Goal: Task Accomplishment & Management: Complete application form

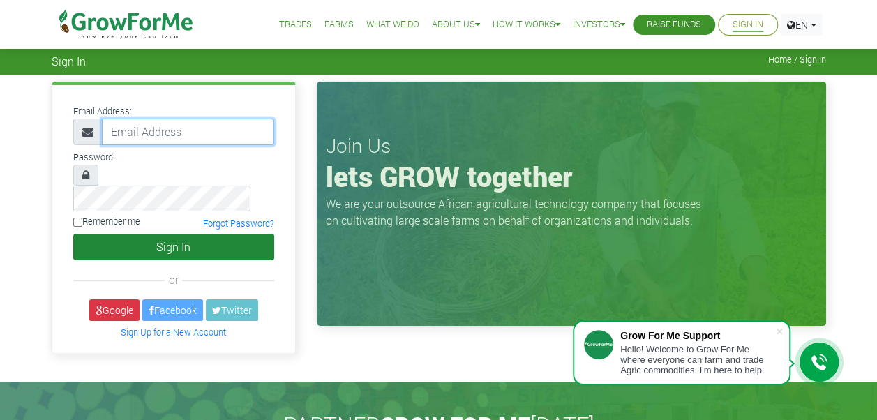
type input "sarahshavonda@gmail.com"
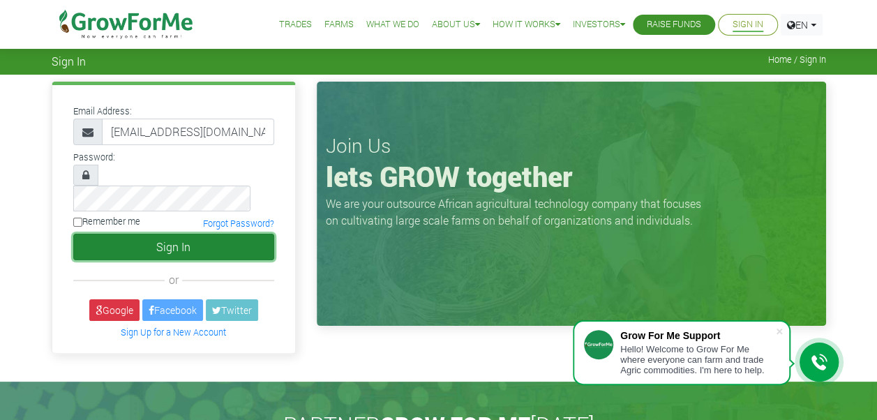
click at [140, 234] on button "Sign In" at bounding box center [173, 247] width 201 height 27
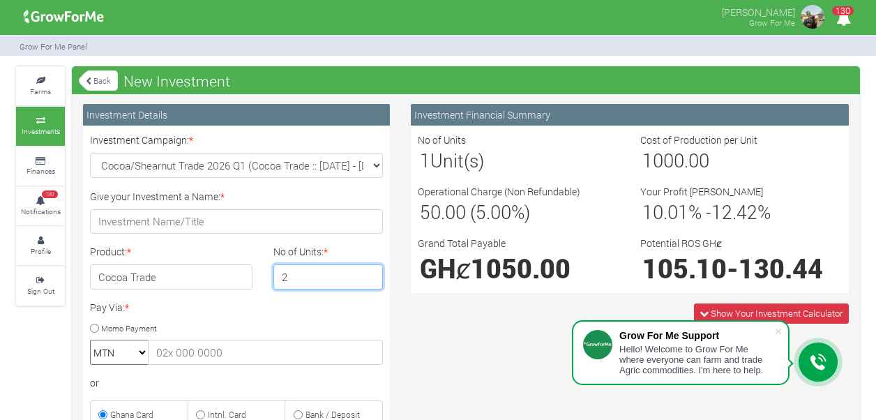
click at [367, 271] on input "2" at bounding box center [329, 276] width 110 height 25
click at [367, 271] on input "3" at bounding box center [329, 276] width 110 height 25
click at [371, 282] on input "2" at bounding box center [329, 276] width 110 height 25
type input "3"
click at [370, 274] on input "3" at bounding box center [329, 276] width 110 height 25
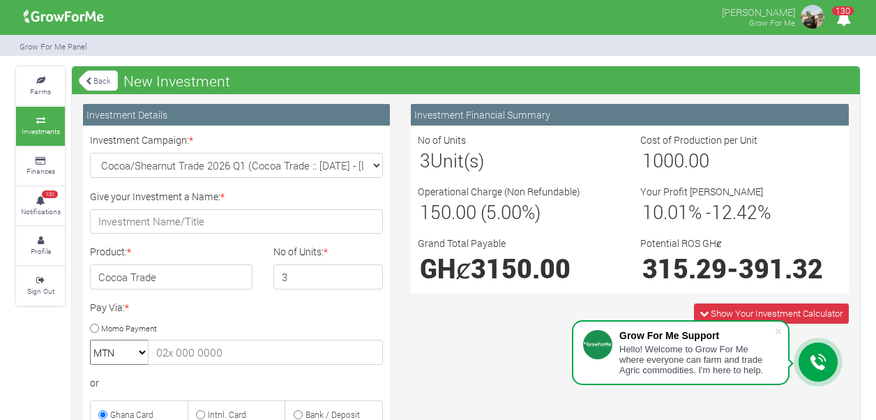
click at [91, 84] on link "Back" at bounding box center [98, 80] width 39 height 23
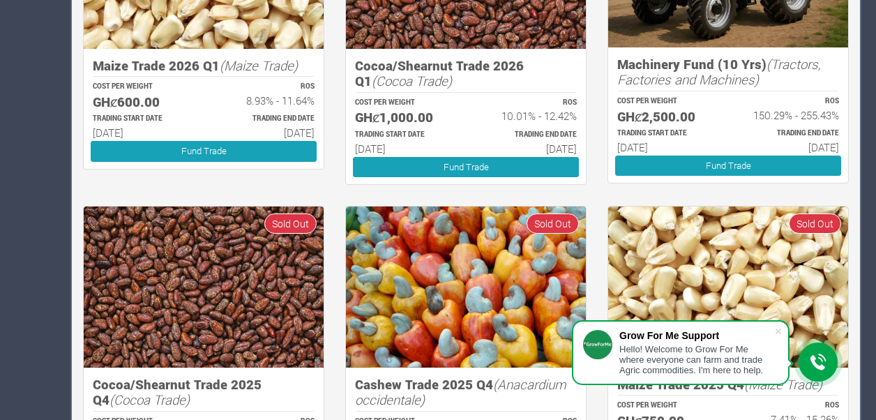
scroll to position [726, 0]
